Goal: Information Seeking & Learning: Learn about a topic

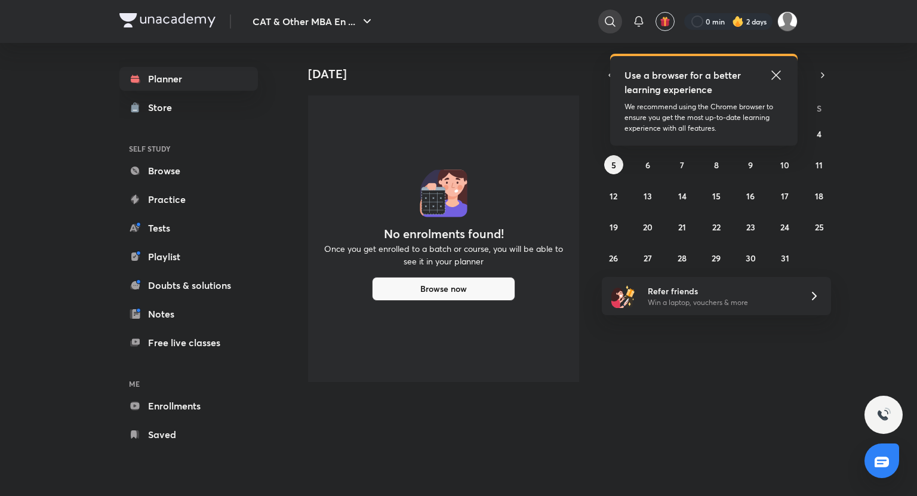
click at [605, 24] on icon at bounding box center [610, 21] width 14 height 14
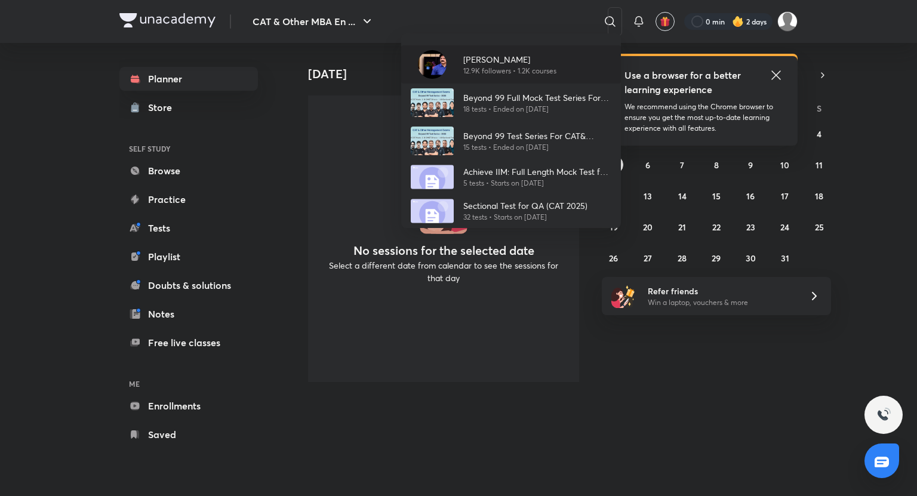
click at [527, 67] on p "12.9K followers • 1.2K courses" at bounding box center [509, 71] width 93 height 11
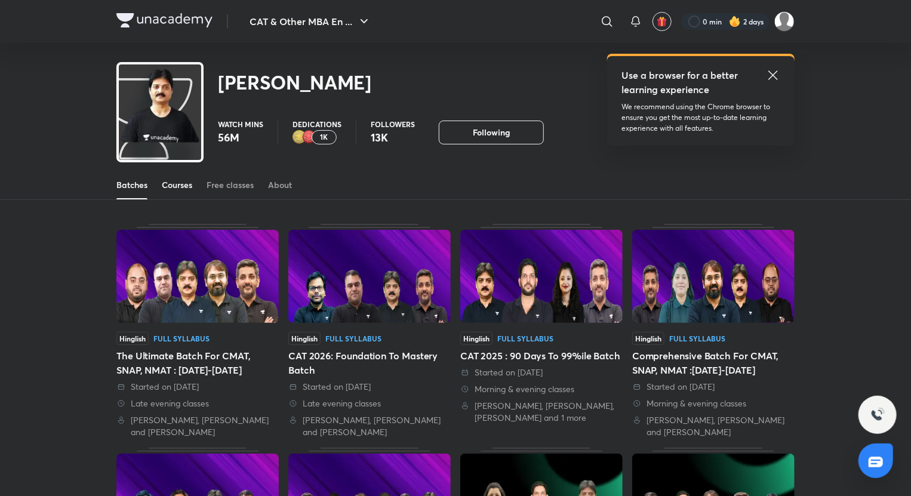
click at [174, 181] on div "Courses" at bounding box center [177, 185] width 30 height 12
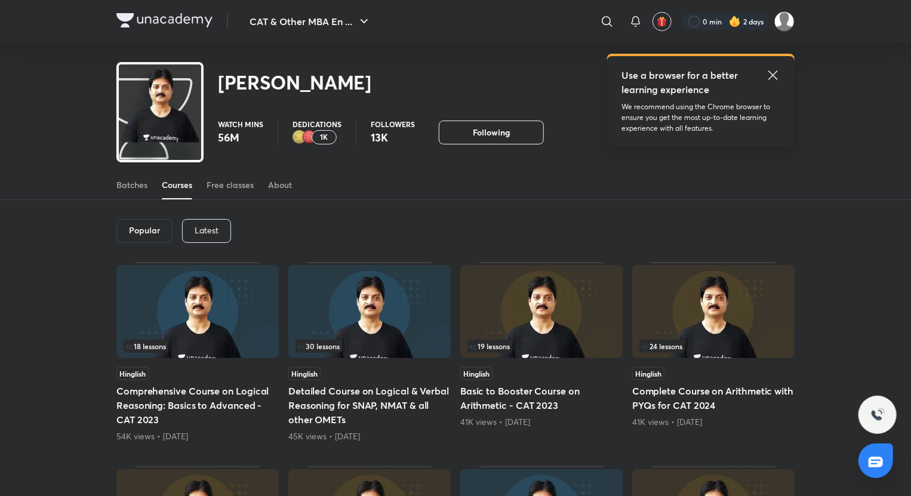
click at [209, 232] on p "Latest" at bounding box center [207, 231] width 24 height 10
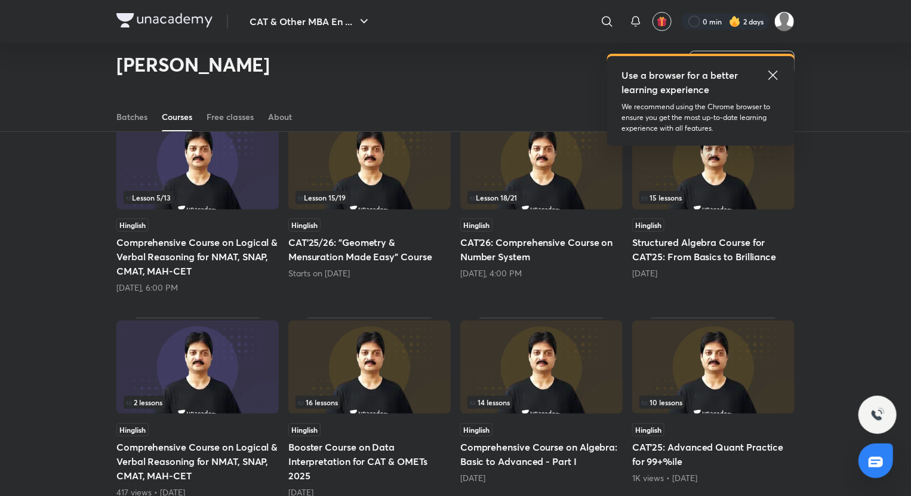
scroll to position [113, 0]
click at [520, 244] on h5 "CAT'26: Comprehensive Course on Number System" at bounding box center [541, 249] width 162 height 29
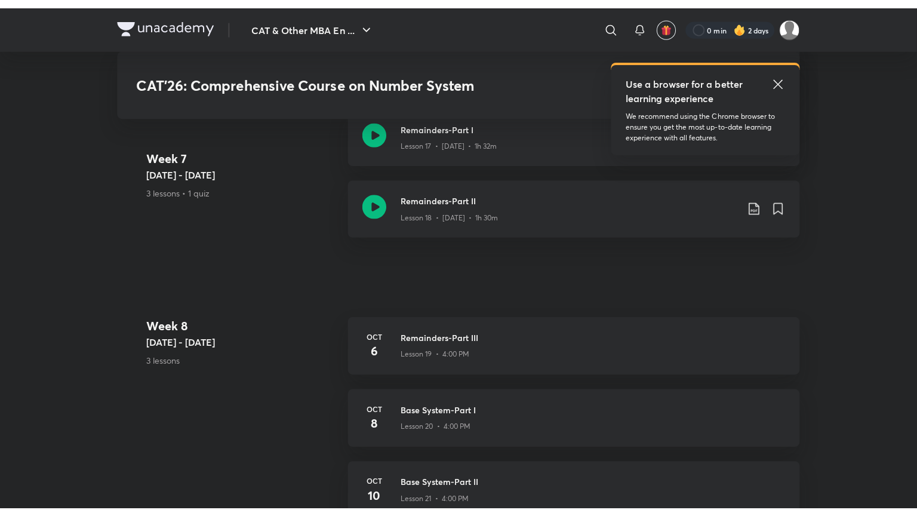
scroll to position [2318, 0]
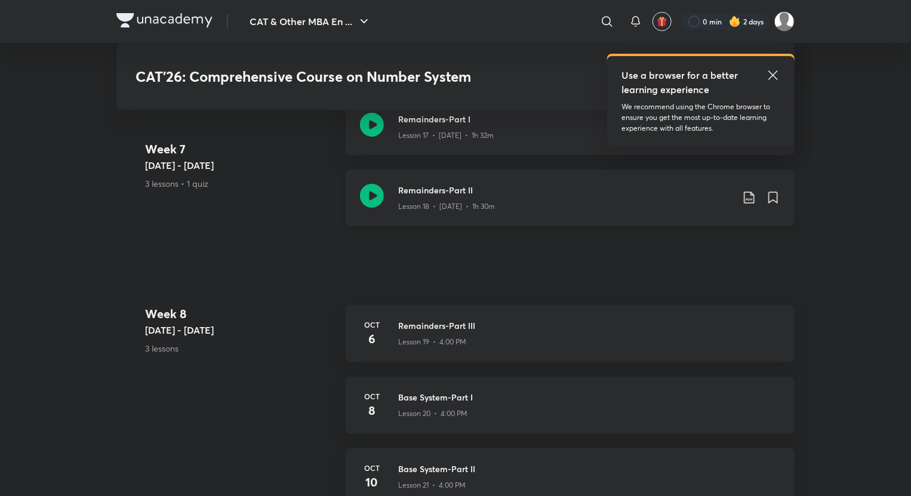
click at [368, 198] on icon at bounding box center [372, 196] width 24 height 24
